Goal: Information Seeking & Learning: Understand process/instructions

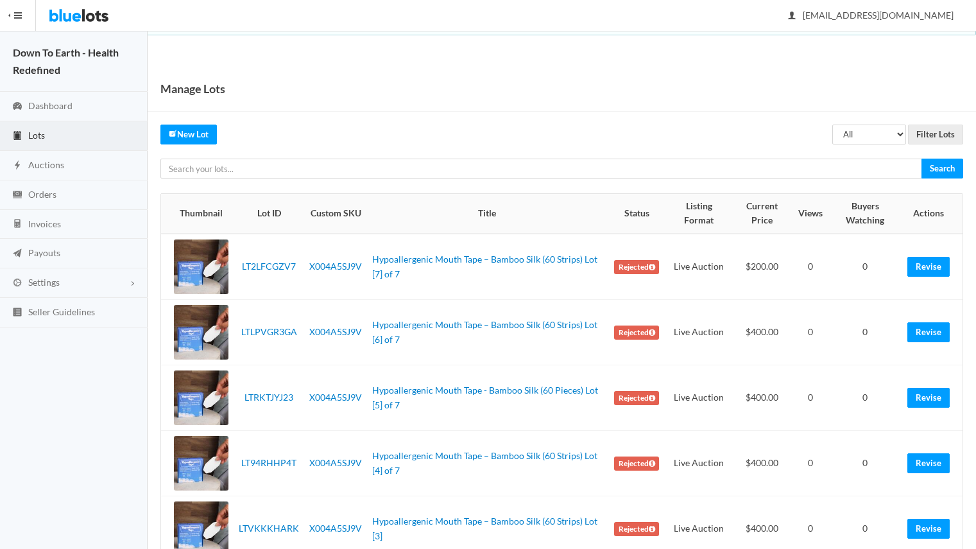
scroll to position [166, 0]
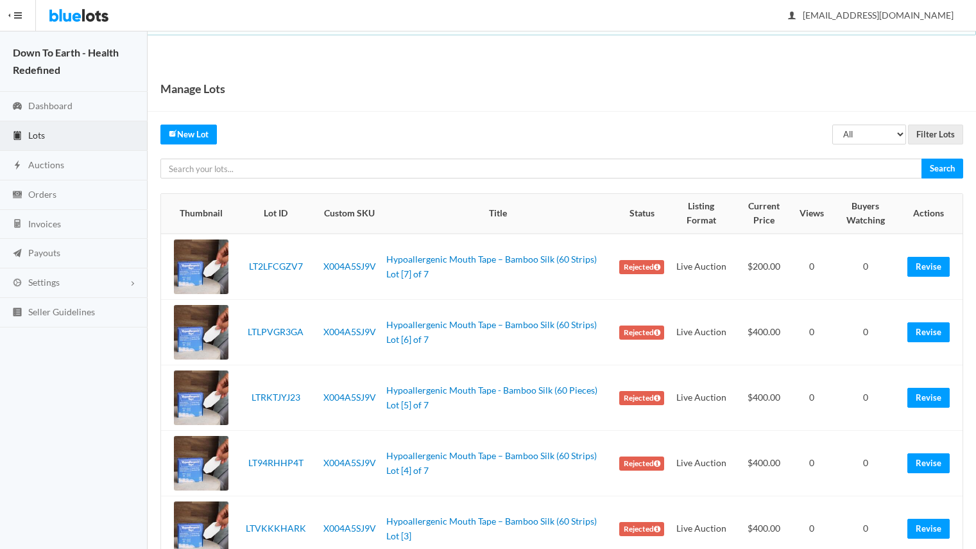
scroll to position [166, 0]
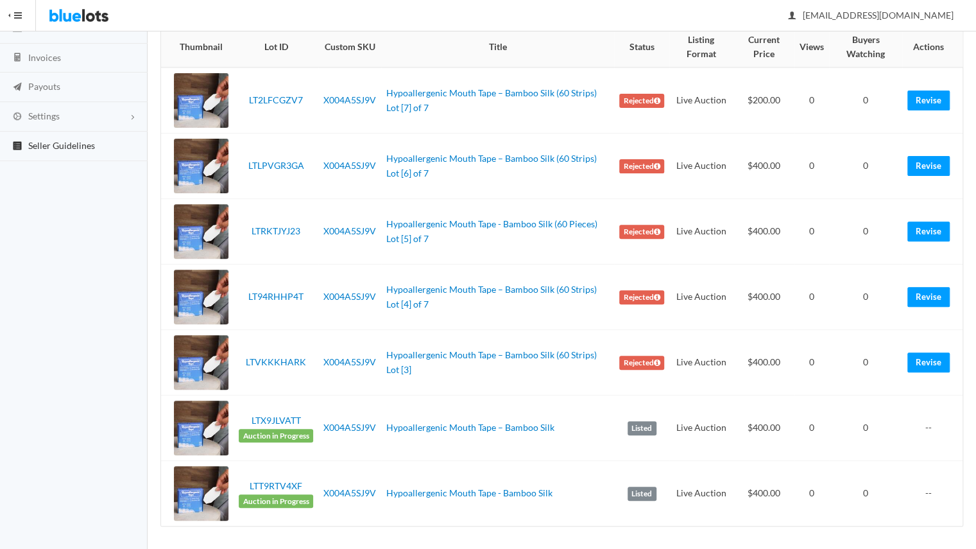
click at [69, 150] on link "Seller Guidelines" at bounding box center [74, 147] width 148 height 30
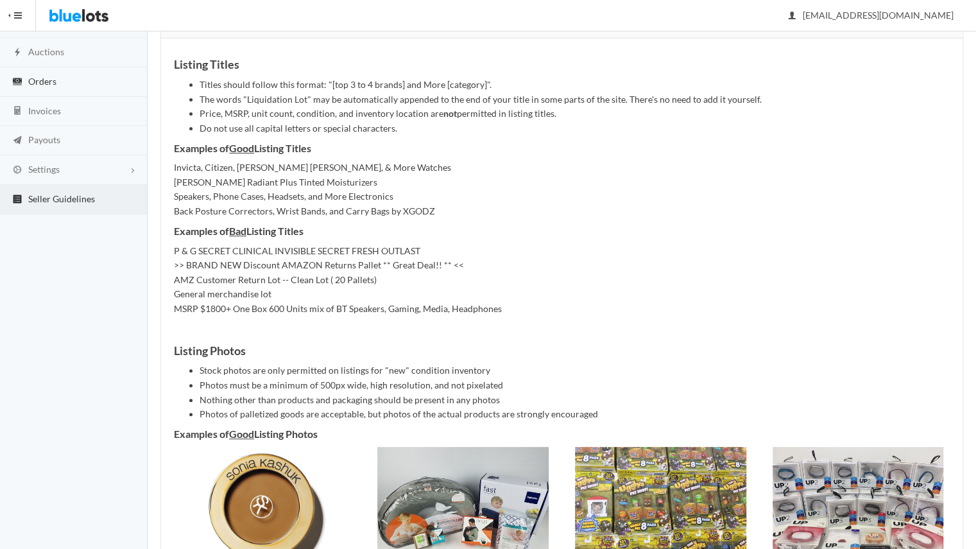
scroll to position [81, 0]
